Goal: Information Seeking & Learning: Understand process/instructions

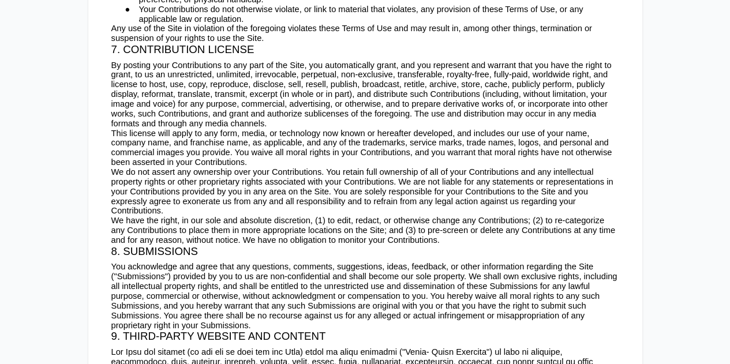
scroll to position [2687, 0]
